Goal: Find contact information: Find contact information

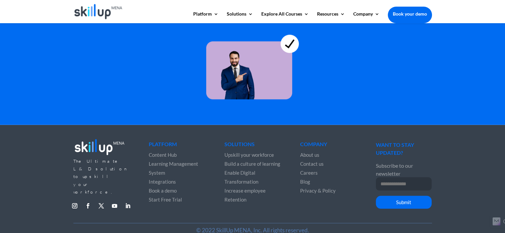
scroll to position [1865, 0]
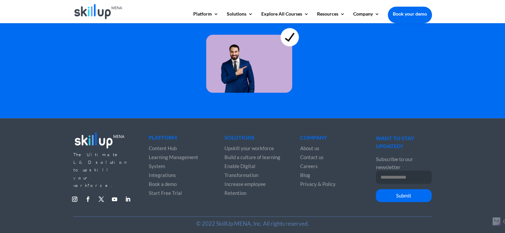
click at [315, 163] on span "Careers" at bounding box center [309, 166] width 18 height 6
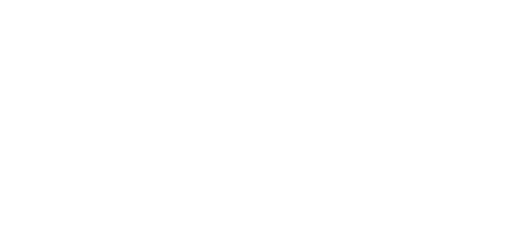
scroll to position [1868, 0]
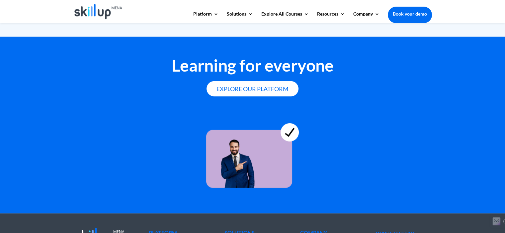
scroll to position [1865, 0]
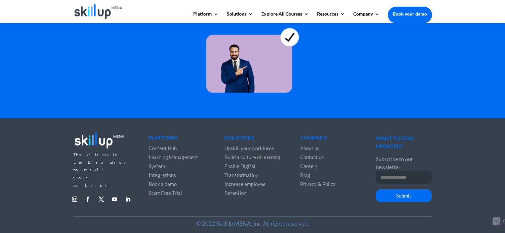
click at [315, 155] on span "Contact us" at bounding box center [312, 157] width 24 height 6
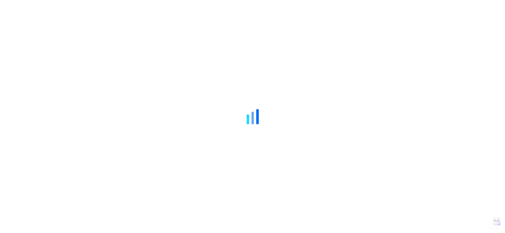
scroll to position [1865, 0]
